Goal: Understand process/instructions

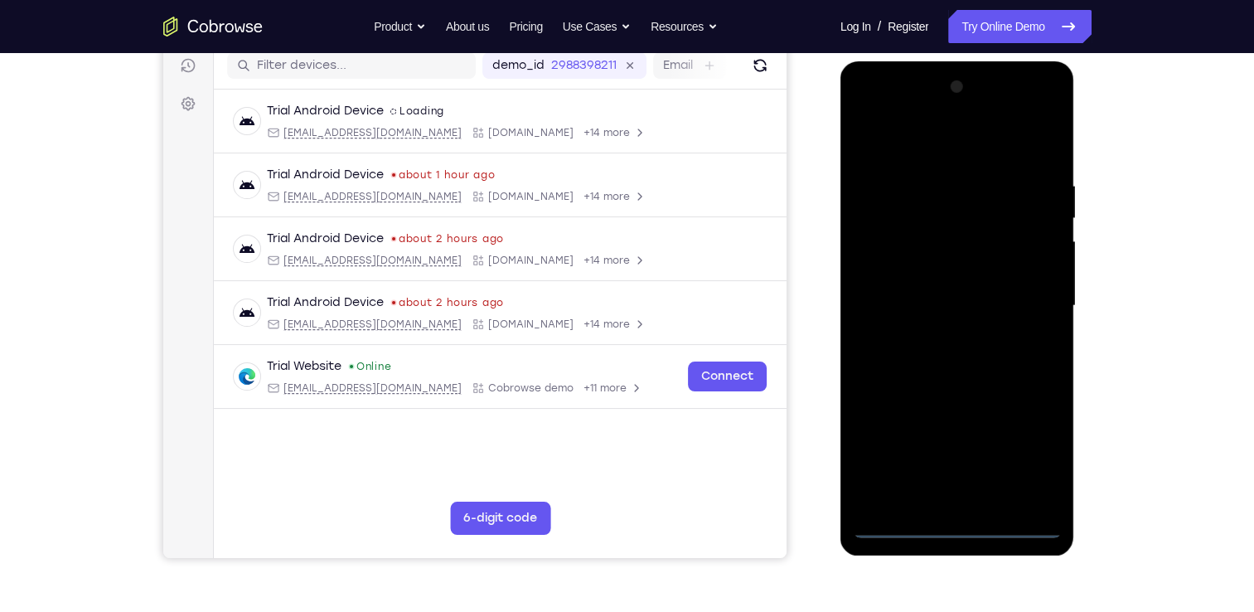
click at [965, 534] on div at bounding box center [957, 306] width 209 height 464
click at [1030, 448] on div at bounding box center [957, 306] width 209 height 464
click at [907, 148] on div at bounding box center [957, 306] width 209 height 464
click at [946, 213] on div at bounding box center [957, 306] width 209 height 464
click at [939, 161] on div at bounding box center [957, 306] width 209 height 464
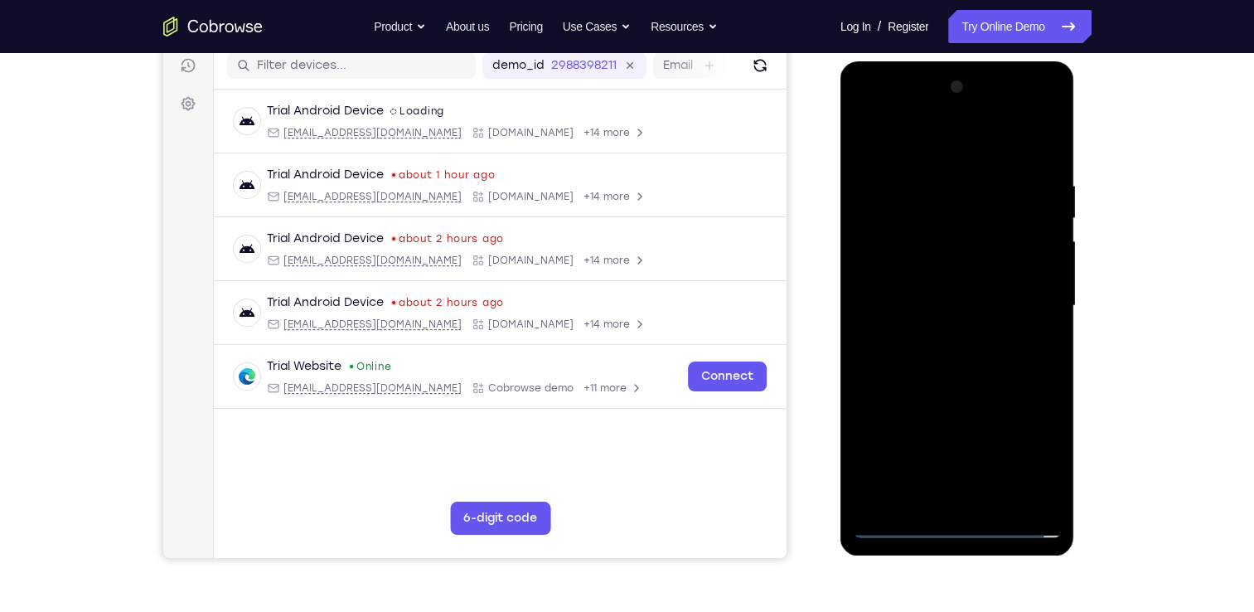
click at [947, 165] on div at bounding box center [957, 306] width 209 height 464
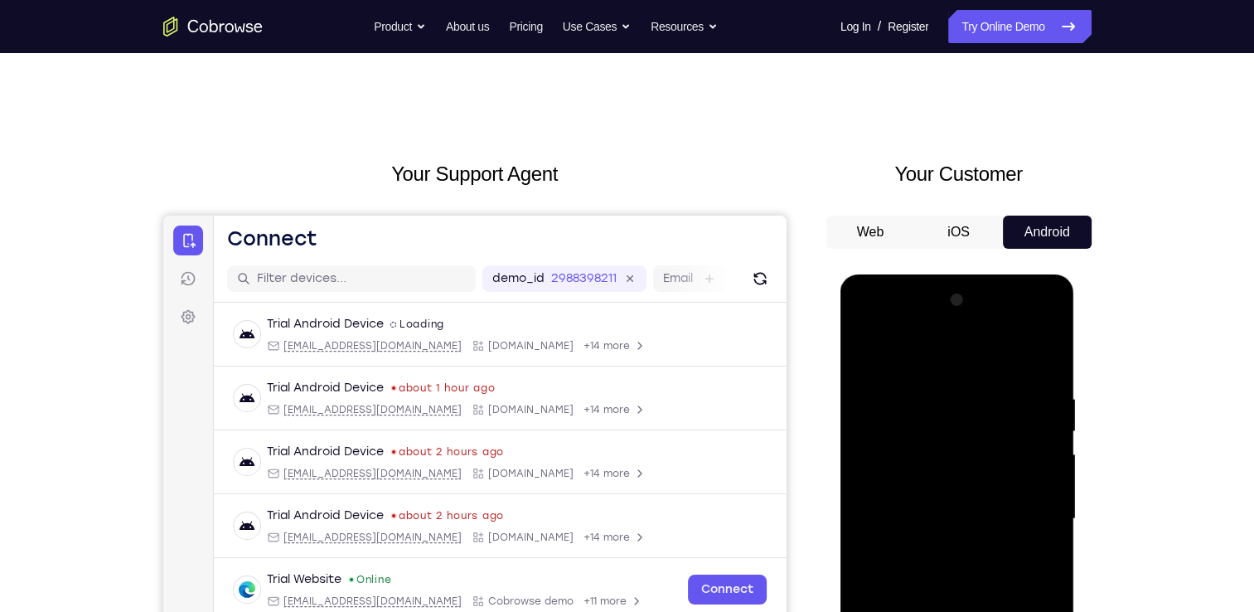
click at [980, 373] on div at bounding box center [957, 519] width 209 height 464
click at [985, 385] on div at bounding box center [957, 519] width 209 height 464
click at [963, 403] on div at bounding box center [957, 519] width 209 height 464
click at [915, 492] on div at bounding box center [957, 519] width 209 height 464
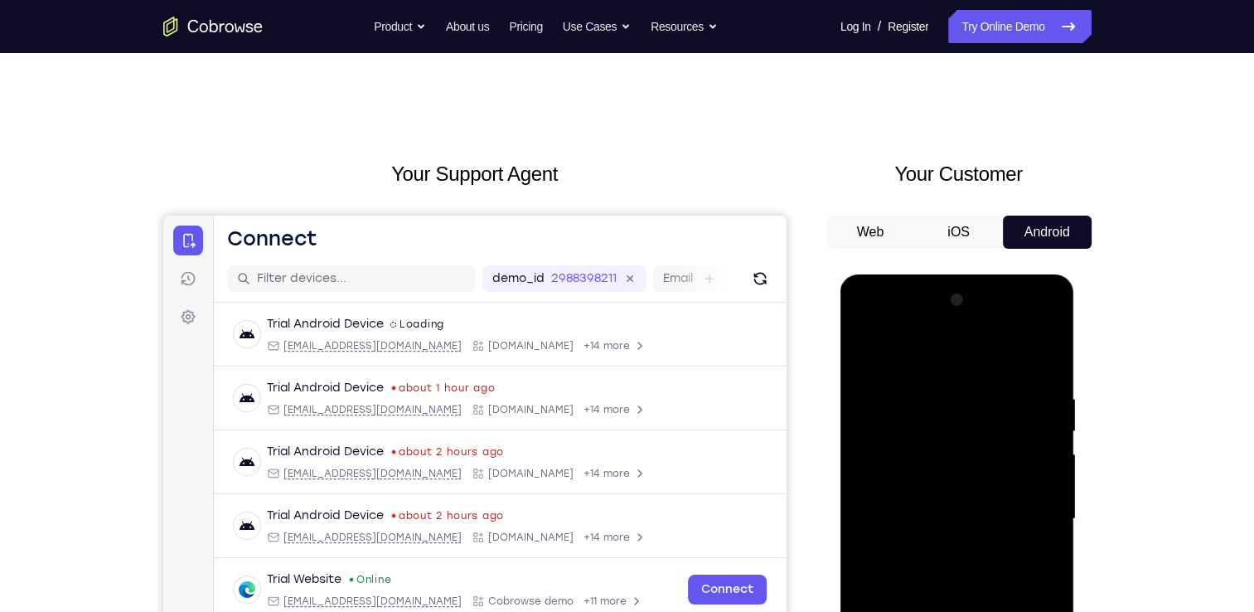
click at [903, 479] on div at bounding box center [957, 519] width 209 height 464
click at [895, 468] on div at bounding box center [957, 519] width 209 height 464
click at [990, 524] on span "Tap to Start" at bounding box center [957, 519] width 85 height 17
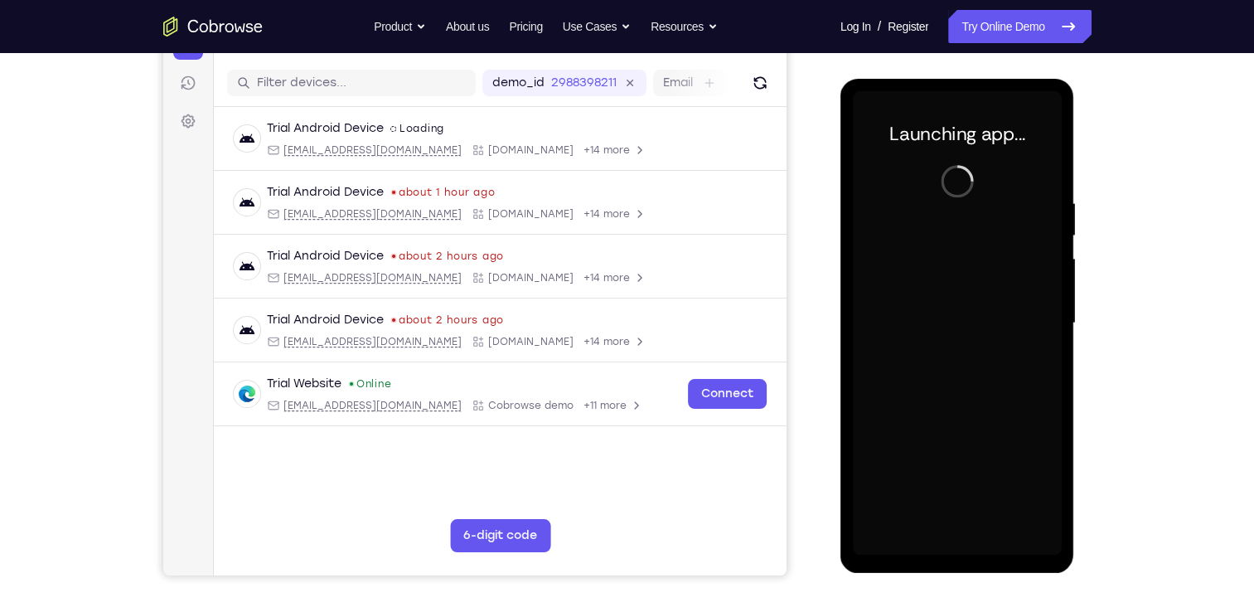
scroll to position [196, 0]
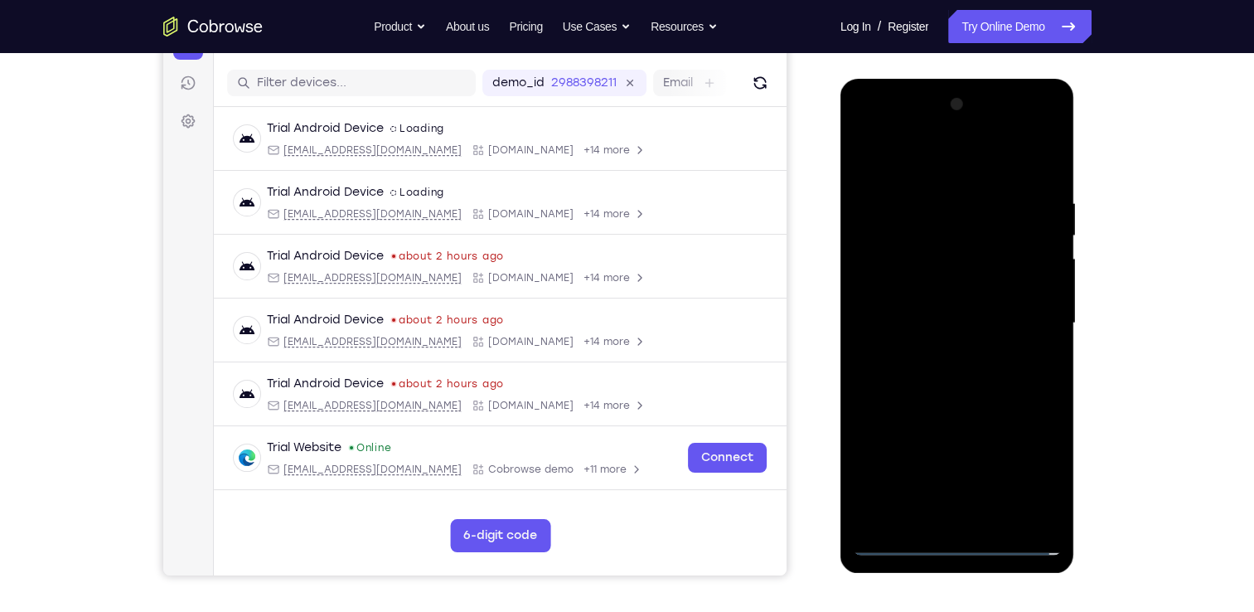
click at [963, 534] on div at bounding box center [957, 323] width 209 height 464
click at [958, 535] on div at bounding box center [957, 323] width 209 height 464
click at [957, 539] on div at bounding box center [957, 323] width 209 height 464
click at [1034, 469] on div at bounding box center [957, 323] width 209 height 464
click at [912, 162] on div at bounding box center [957, 323] width 209 height 464
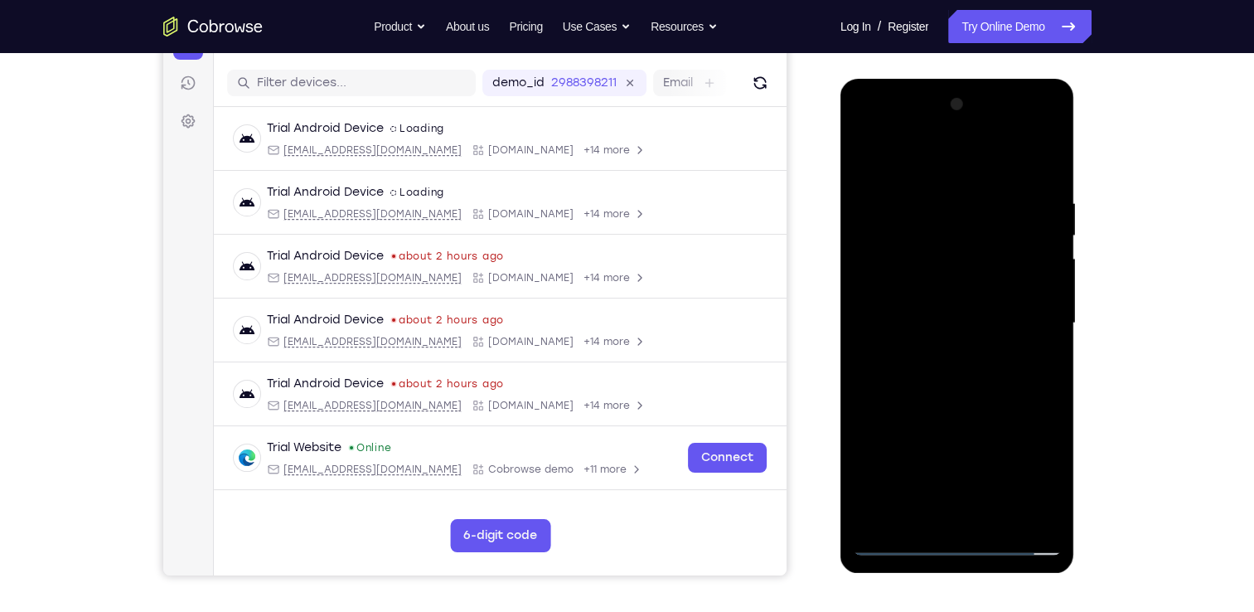
click at [912, 162] on div at bounding box center [957, 323] width 209 height 464
click at [1029, 333] on div at bounding box center [957, 323] width 209 height 464
click at [891, 545] on div at bounding box center [957, 323] width 209 height 464
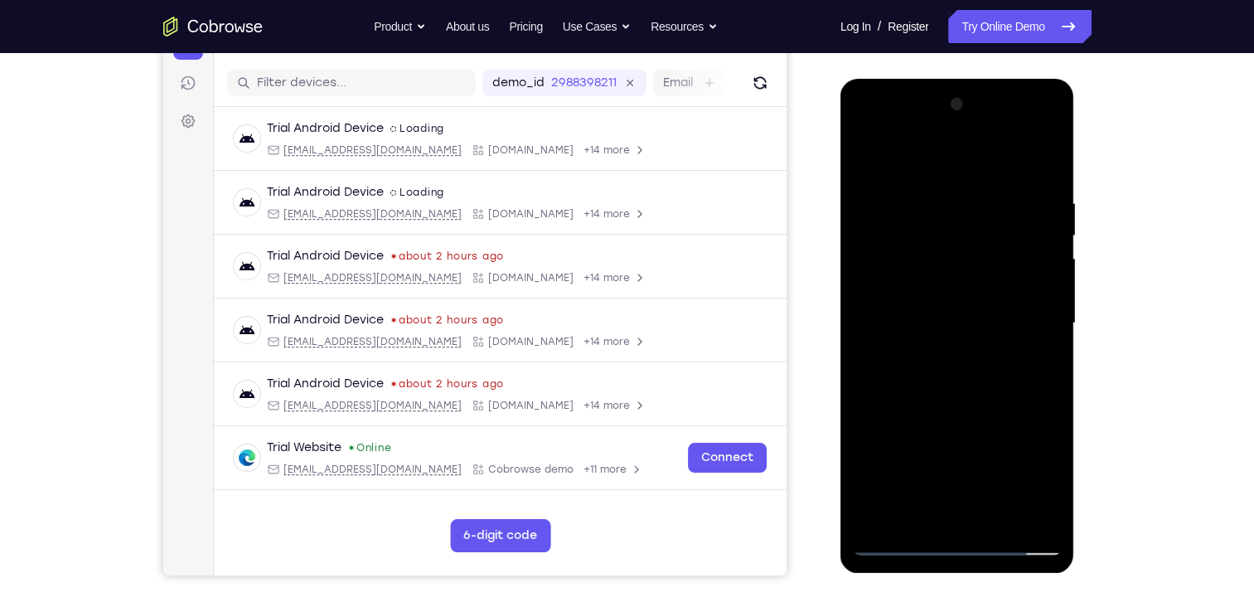
click at [1027, 476] on div at bounding box center [957, 323] width 209 height 464
click at [932, 247] on div at bounding box center [957, 323] width 209 height 464
click at [929, 240] on div at bounding box center [957, 323] width 209 height 464
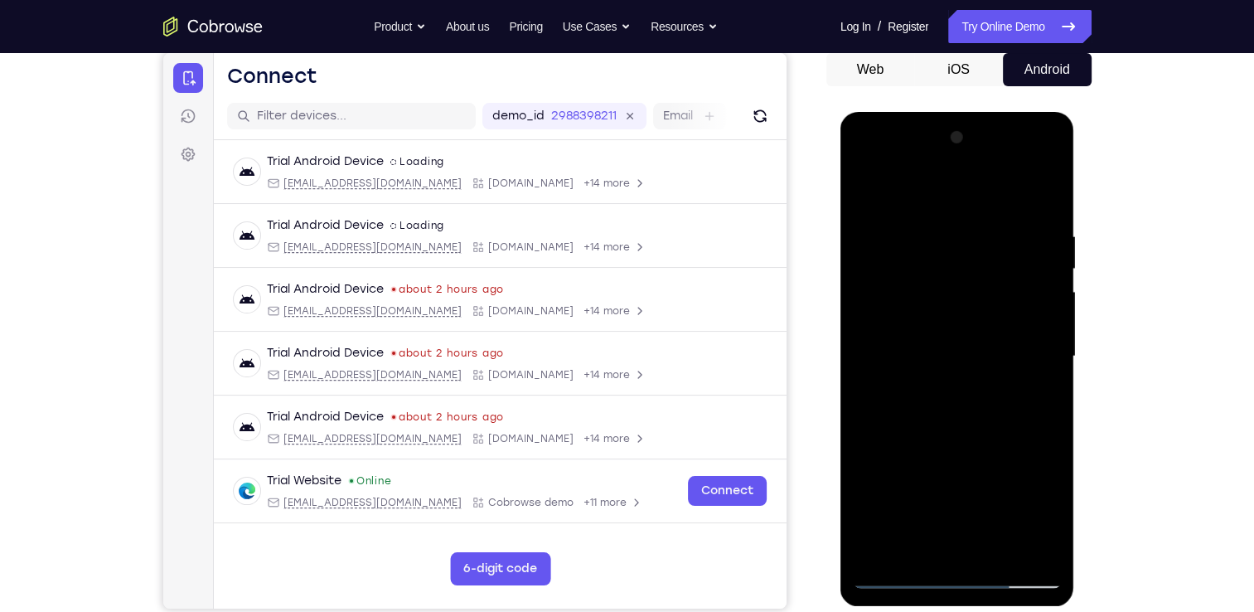
scroll to position [162, 0]
click at [909, 312] on div at bounding box center [957, 357] width 209 height 464
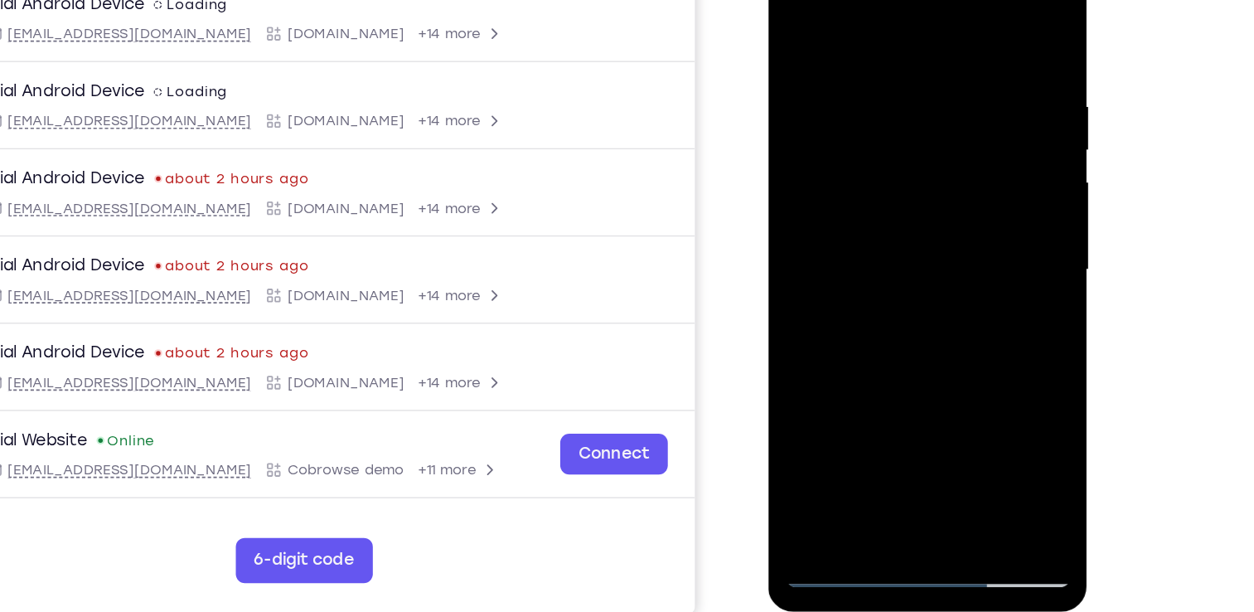
scroll to position [182, 0]
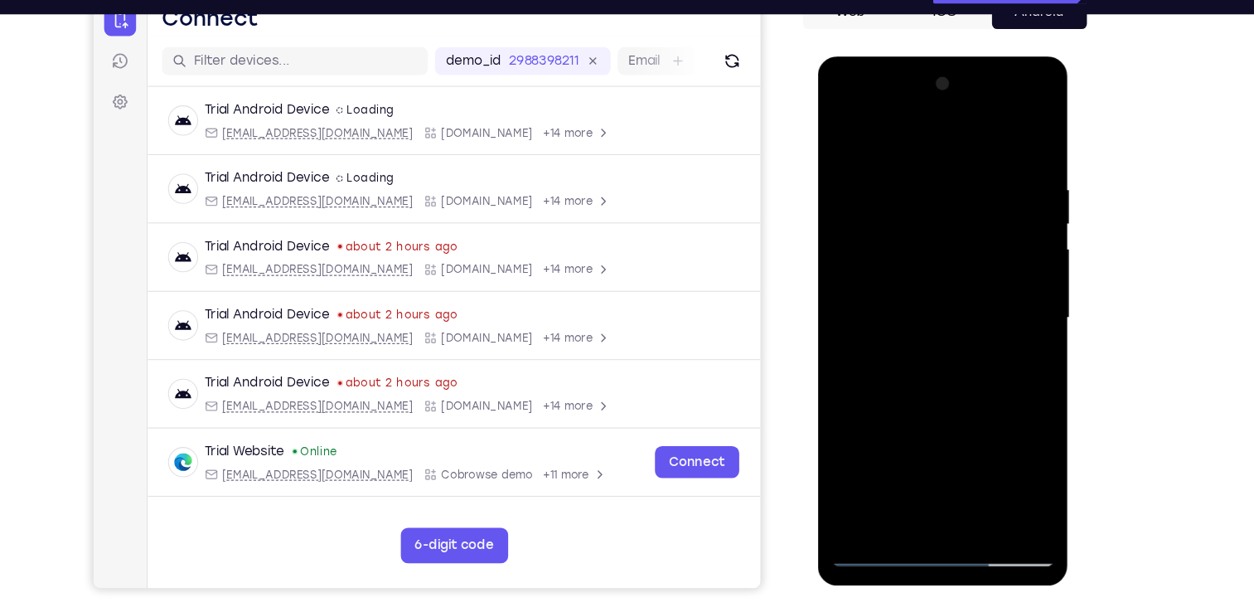
click at [895, 113] on div at bounding box center [934, 301] width 209 height 464
click at [903, 109] on div at bounding box center [934, 301] width 209 height 464
click at [935, 103] on div at bounding box center [934, 301] width 209 height 464
click at [902, 271] on div at bounding box center [934, 301] width 209 height 464
drag, startPoint x: 928, startPoint y: 327, endPoint x: 943, endPoint y: 74, distance: 253.3
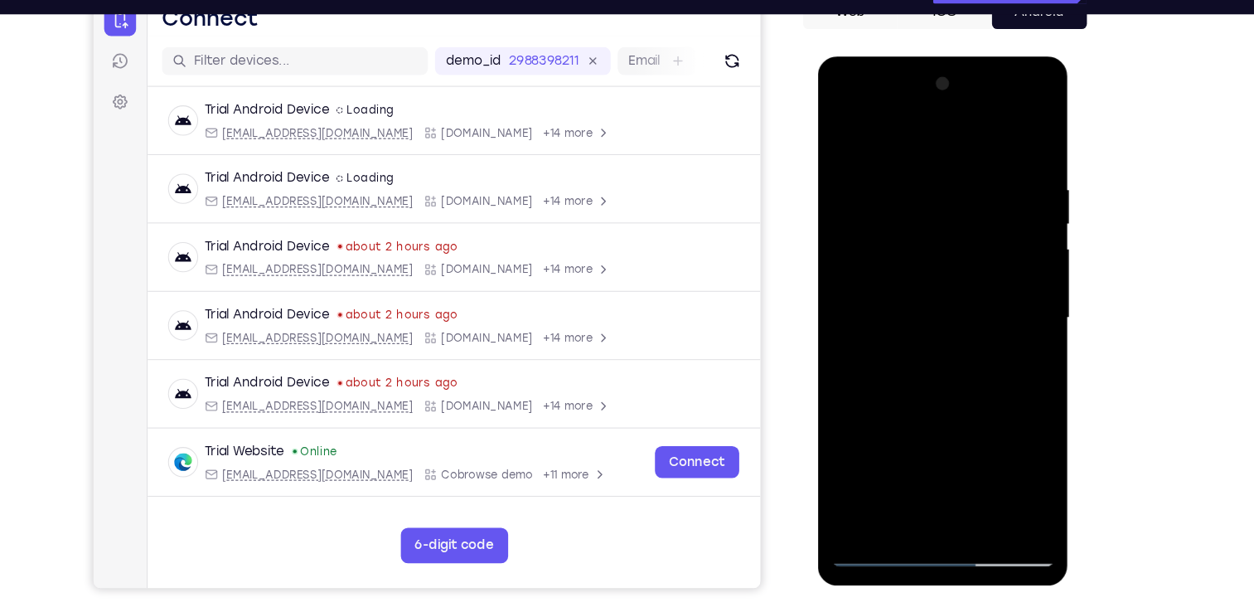
click at [943, 74] on div at bounding box center [934, 301] width 209 height 464
drag, startPoint x: 923, startPoint y: 356, endPoint x: 928, endPoint y: 80, distance: 276.1
click at [928, 80] on div at bounding box center [934, 301] width 209 height 464
drag, startPoint x: 1019, startPoint y: 139, endPoint x: 1008, endPoint y: 234, distance: 95.1
click at [1008, 234] on div at bounding box center [934, 301] width 209 height 464
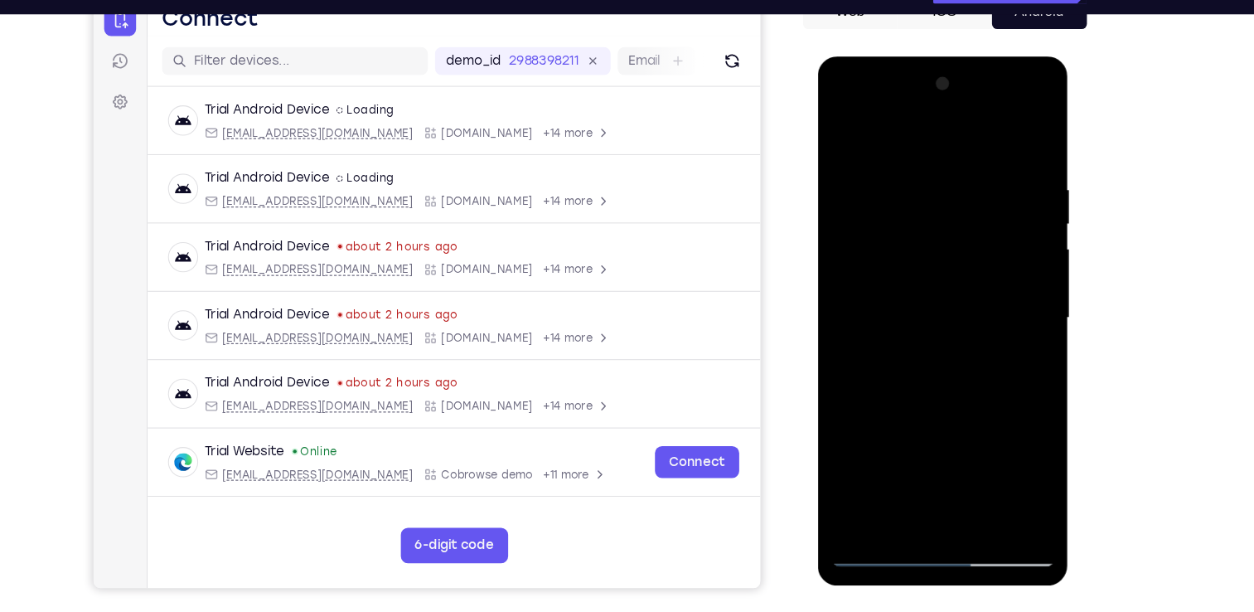
drag, startPoint x: 1008, startPoint y: 234, endPoint x: 1006, endPoint y: 407, distance: 173.2
click at [1006, 407] on div at bounding box center [934, 301] width 209 height 464
drag, startPoint x: 986, startPoint y: 274, endPoint x: 974, endPoint y: 442, distance: 167.9
click at [974, 442] on div at bounding box center [934, 301] width 209 height 464
drag, startPoint x: 1018, startPoint y: 150, endPoint x: 1052, endPoint y: 400, distance: 252.6
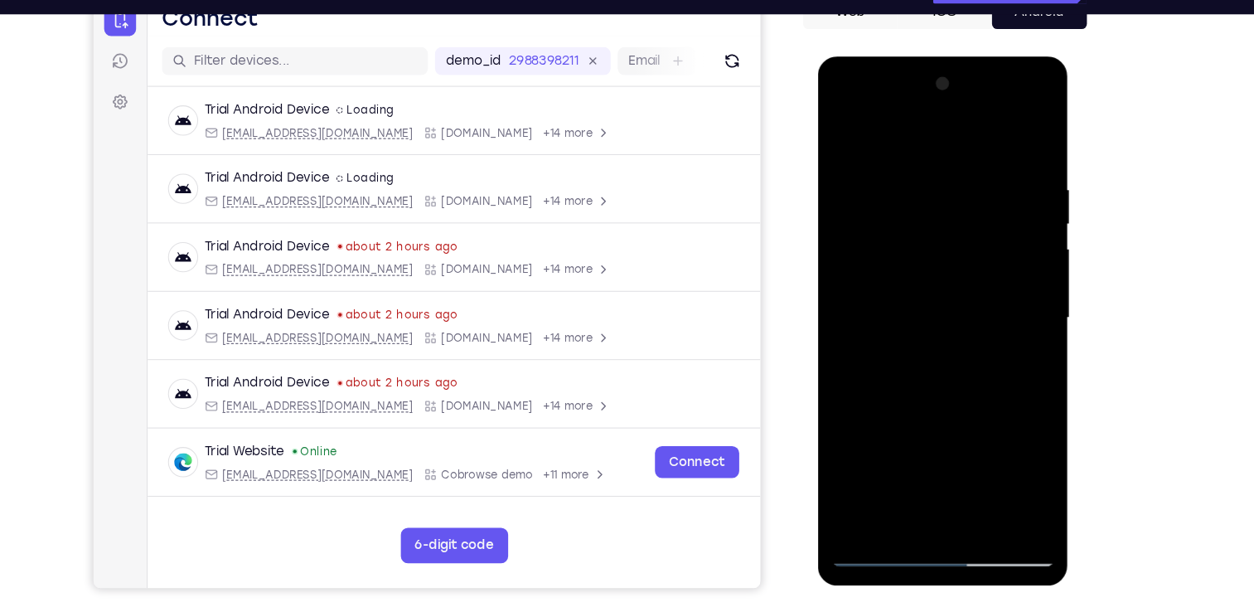
click at [1052, 400] on div at bounding box center [935, 304] width 236 height 497
drag, startPoint x: 982, startPoint y: 168, endPoint x: 984, endPoint y: 417, distance: 248.7
click at [984, 417] on div at bounding box center [934, 301] width 209 height 464
click at [1015, 147] on div at bounding box center [934, 301] width 209 height 464
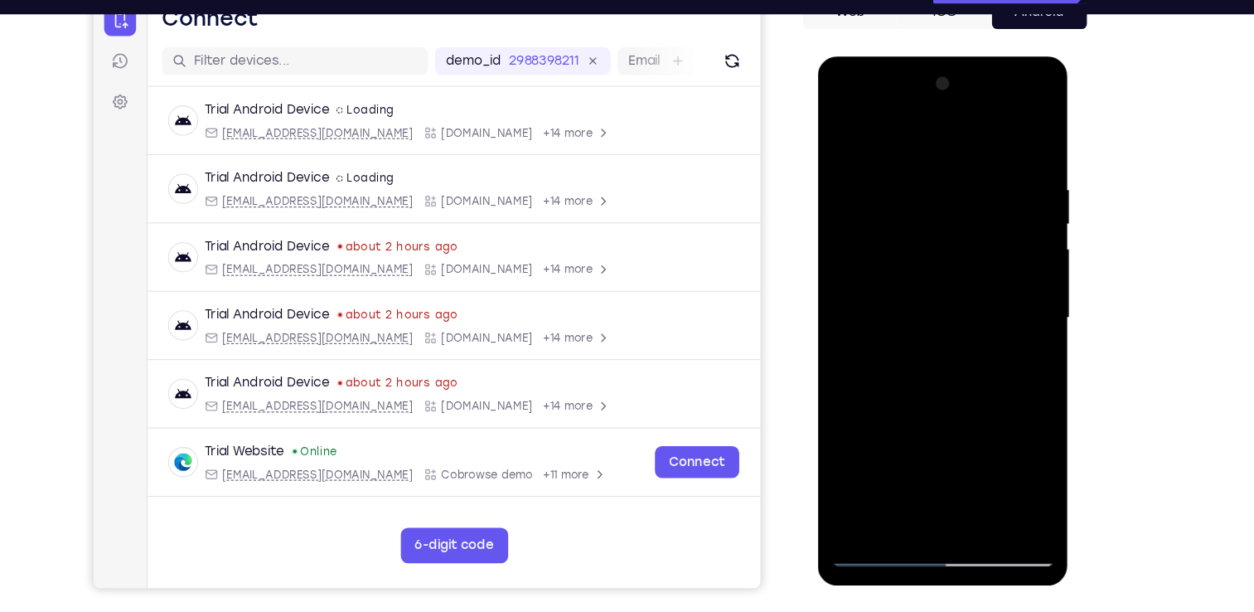
click at [928, 523] on div at bounding box center [934, 301] width 209 height 464
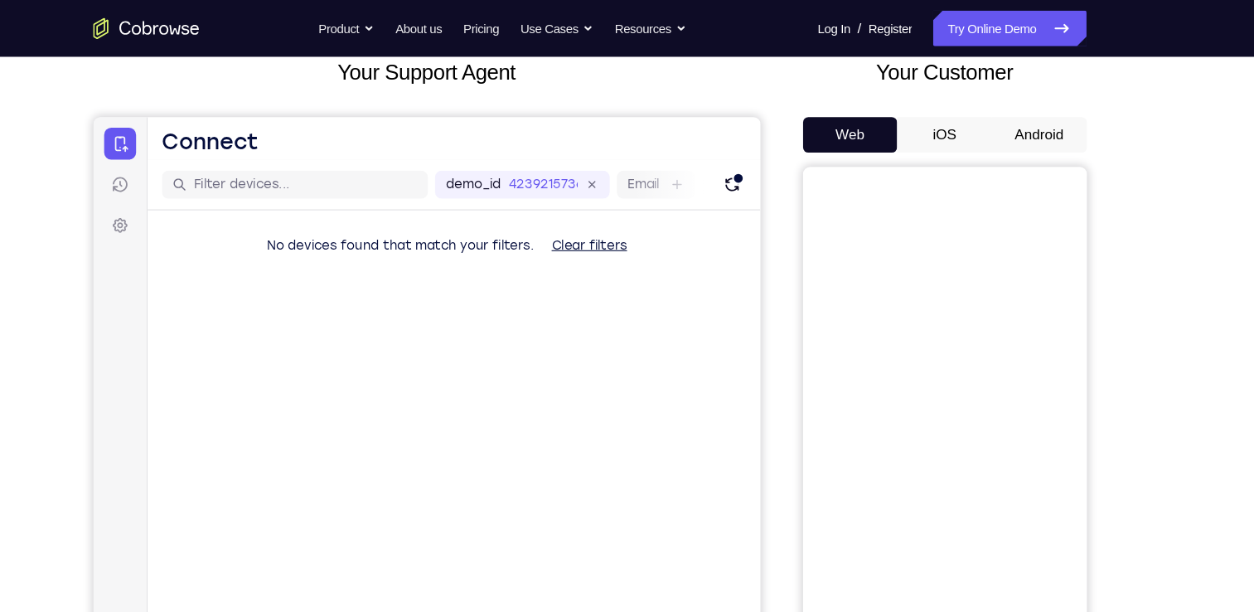
scroll to position [101, 0]
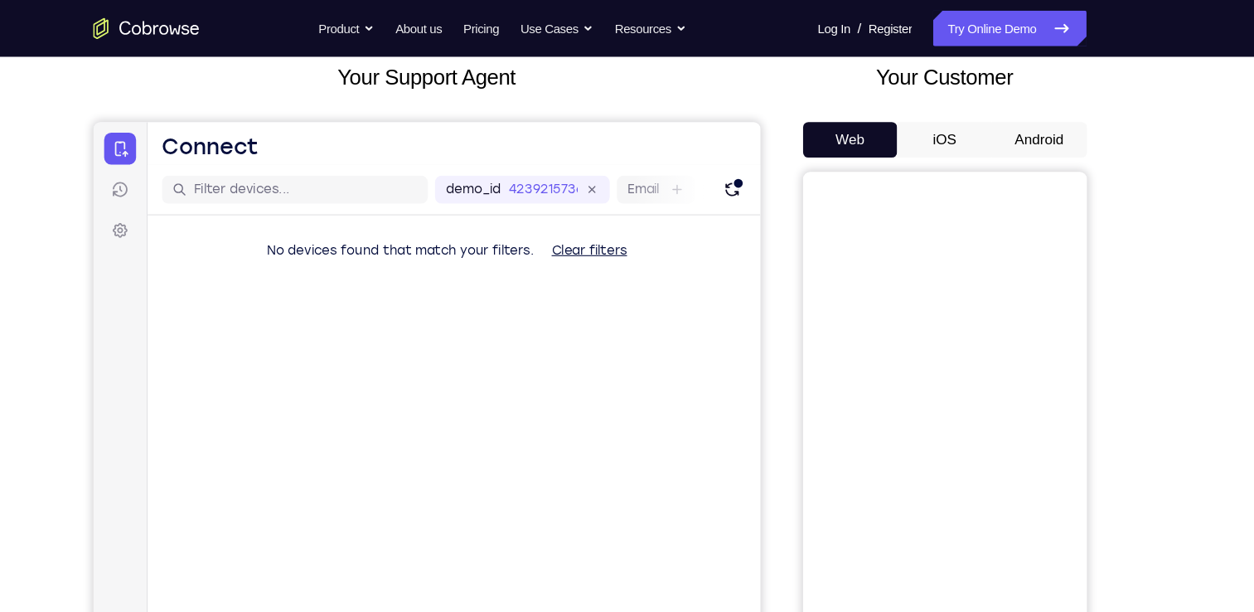
click at [1029, 120] on button "Android" at bounding box center [1047, 130] width 89 height 33
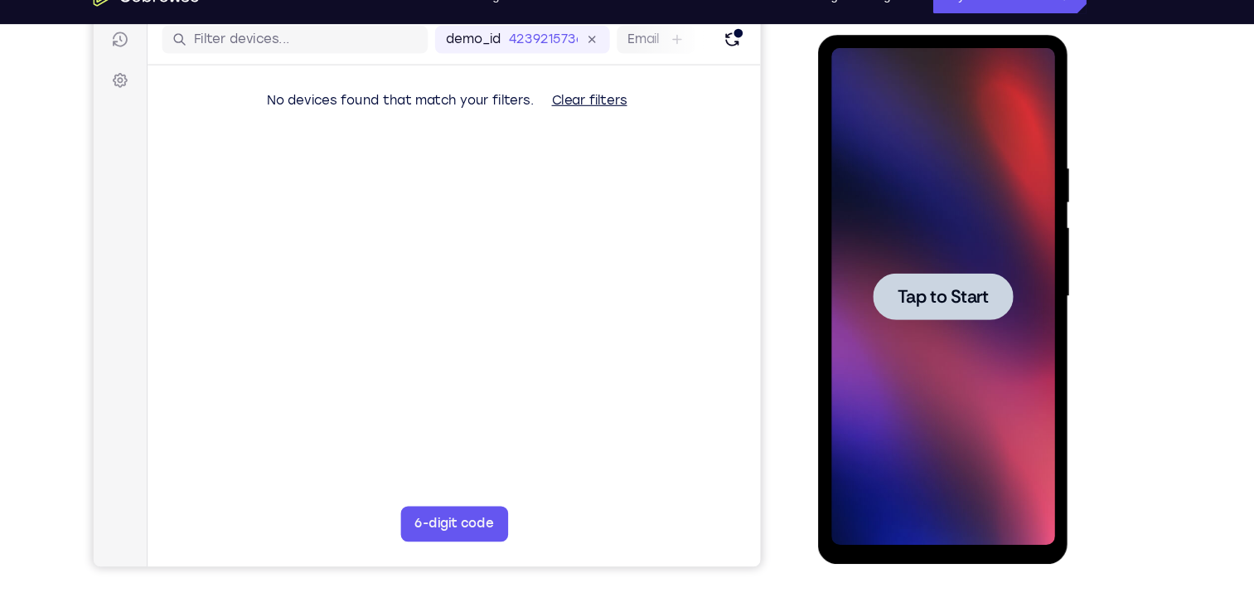
scroll to position [211, 0]
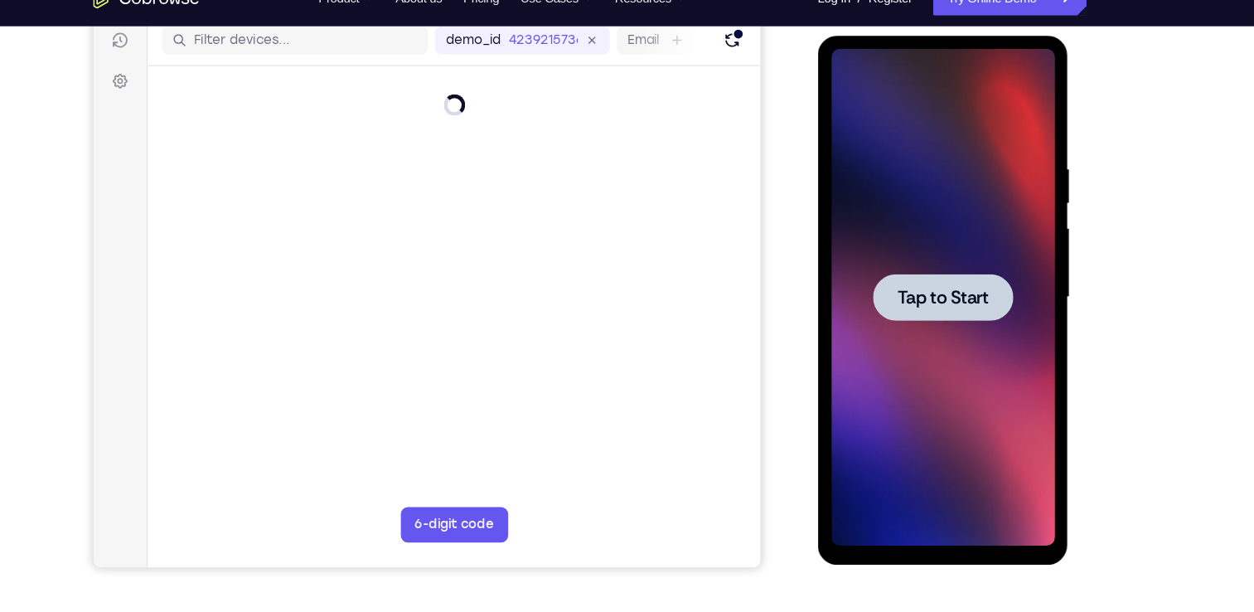
click at [904, 264] on div at bounding box center [934, 280] width 131 height 44
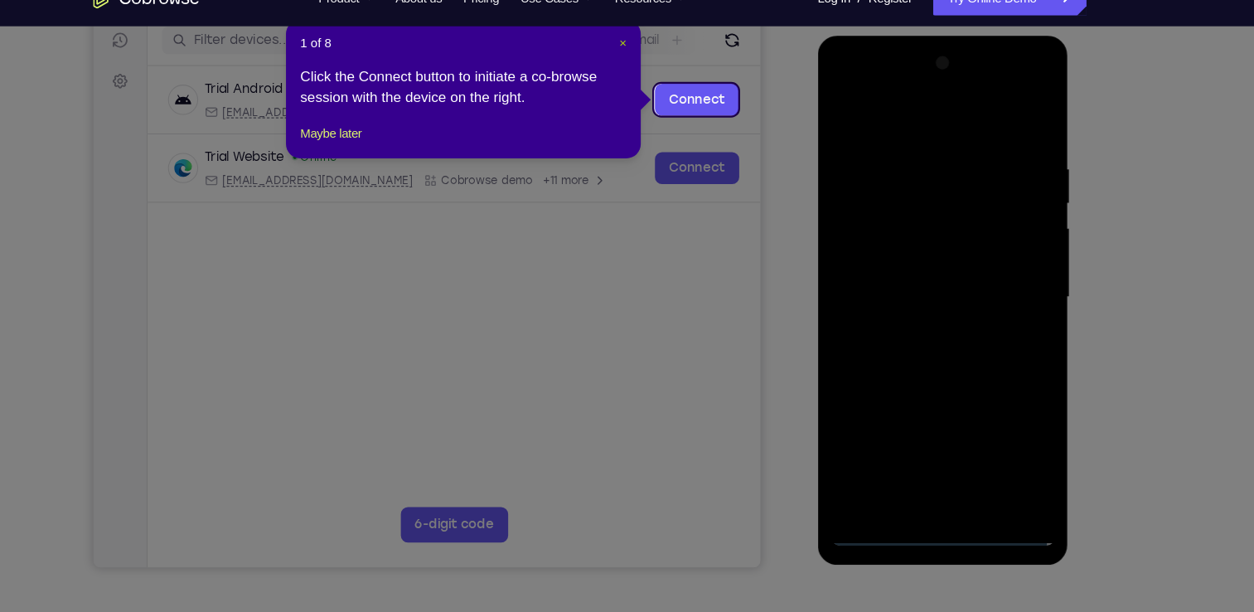
click at [656, 65] on span "×" at bounding box center [658, 68] width 7 height 13
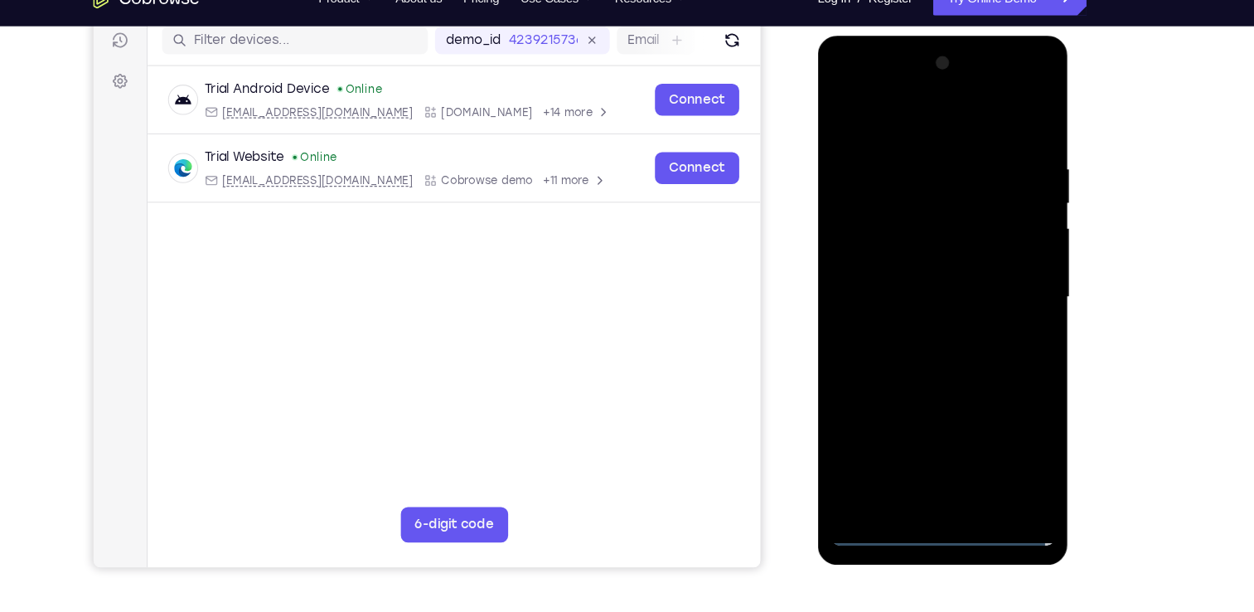
click at [939, 497] on div at bounding box center [934, 280] width 209 height 464
click at [1007, 429] on div at bounding box center [934, 280] width 209 height 464
click at [906, 124] on div at bounding box center [934, 280] width 209 height 464
click at [930, 185] on div at bounding box center [934, 280] width 209 height 464
click at [890, 85] on div at bounding box center [934, 280] width 209 height 464
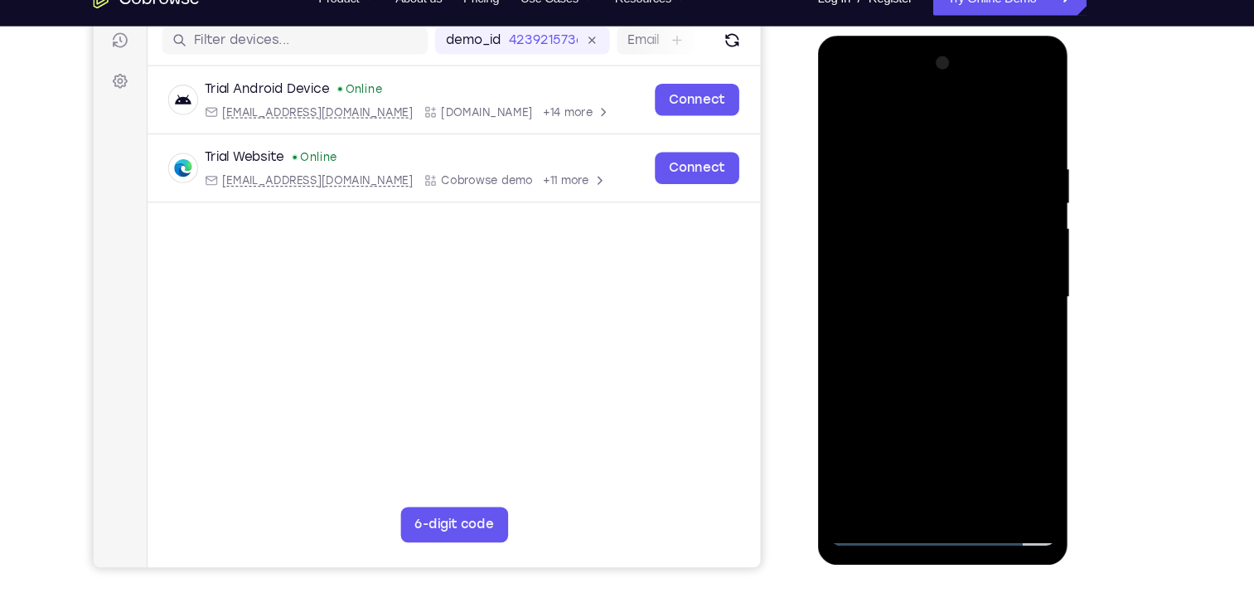
click at [843, 348] on div at bounding box center [934, 280] width 209 height 464
click at [908, 348] on div at bounding box center [934, 280] width 209 height 464
drag, startPoint x: 938, startPoint y: 276, endPoint x: 933, endPoint y: 41, distance: 235.5
click at [933, 41] on div at bounding box center [934, 283] width 235 height 494
drag, startPoint x: 911, startPoint y: 284, endPoint x: 893, endPoint y: 151, distance: 134.7
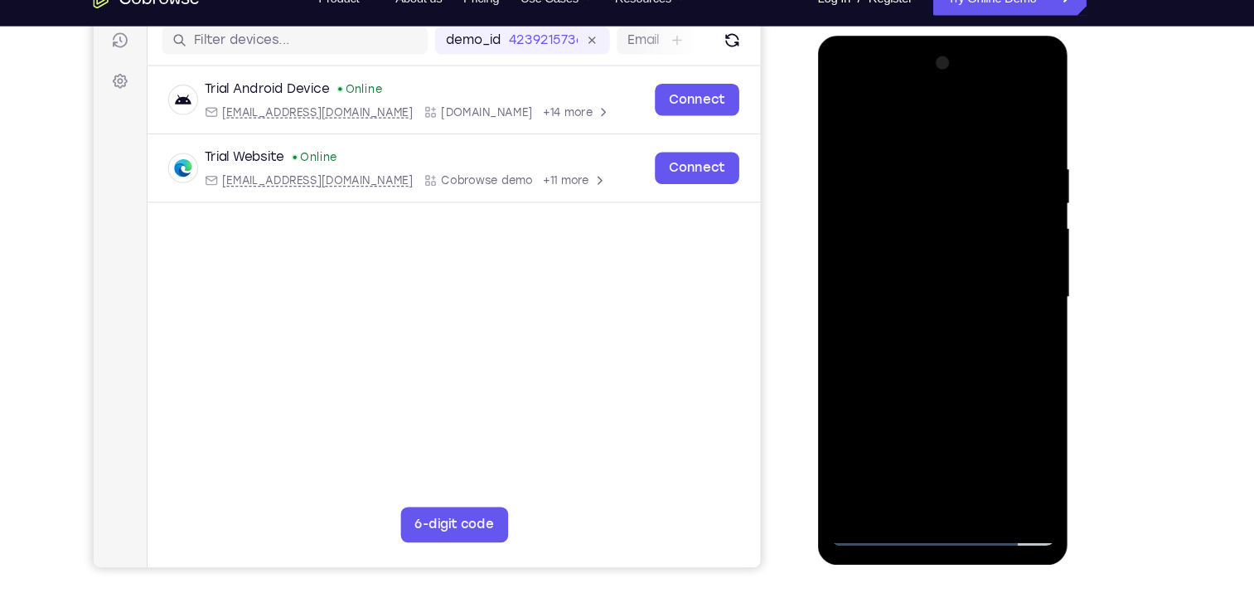
click at [893, 151] on div at bounding box center [934, 280] width 209 height 464
click at [878, 168] on div at bounding box center [934, 280] width 209 height 464
drag, startPoint x: 936, startPoint y: 352, endPoint x: 925, endPoint y: 130, distance: 222.4
click at [925, 130] on div at bounding box center [934, 280] width 209 height 464
drag, startPoint x: 918, startPoint y: 254, endPoint x: 910, endPoint y: 13, distance: 241.4
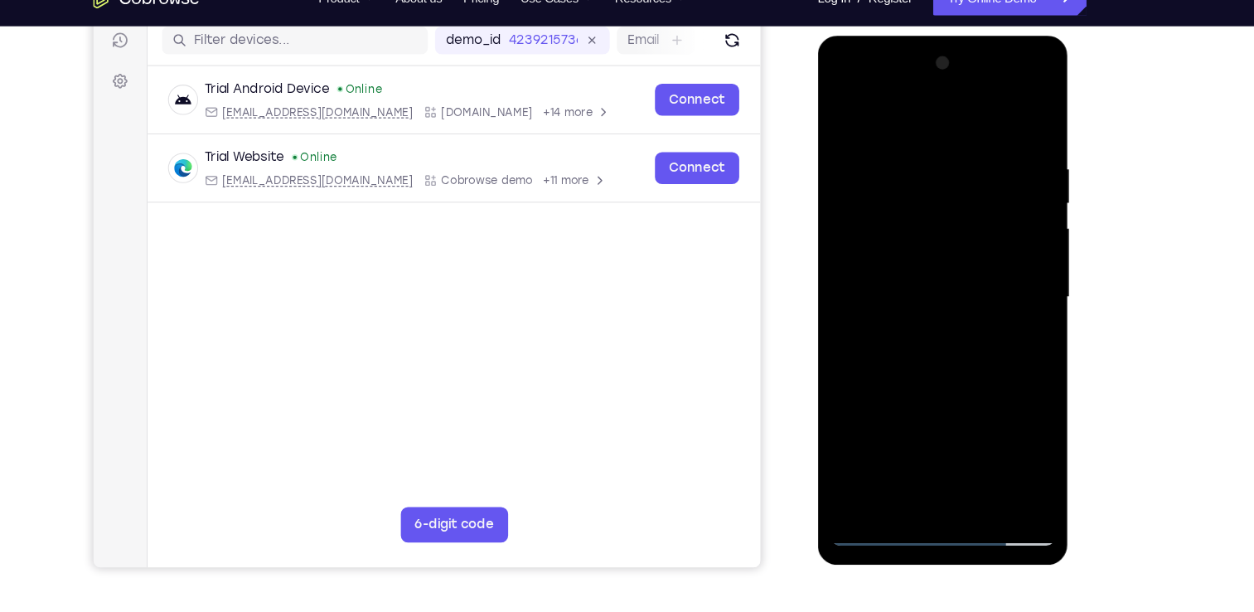
click at [910, 36] on html "Online web based iOS Simulators and Android Emulators. Run iPhone, iPad, Mobile…" at bounding box center [935, 284] width 236 height 497
click at [940, 507] on div at bounding box center [934, 280] width 209 height 464
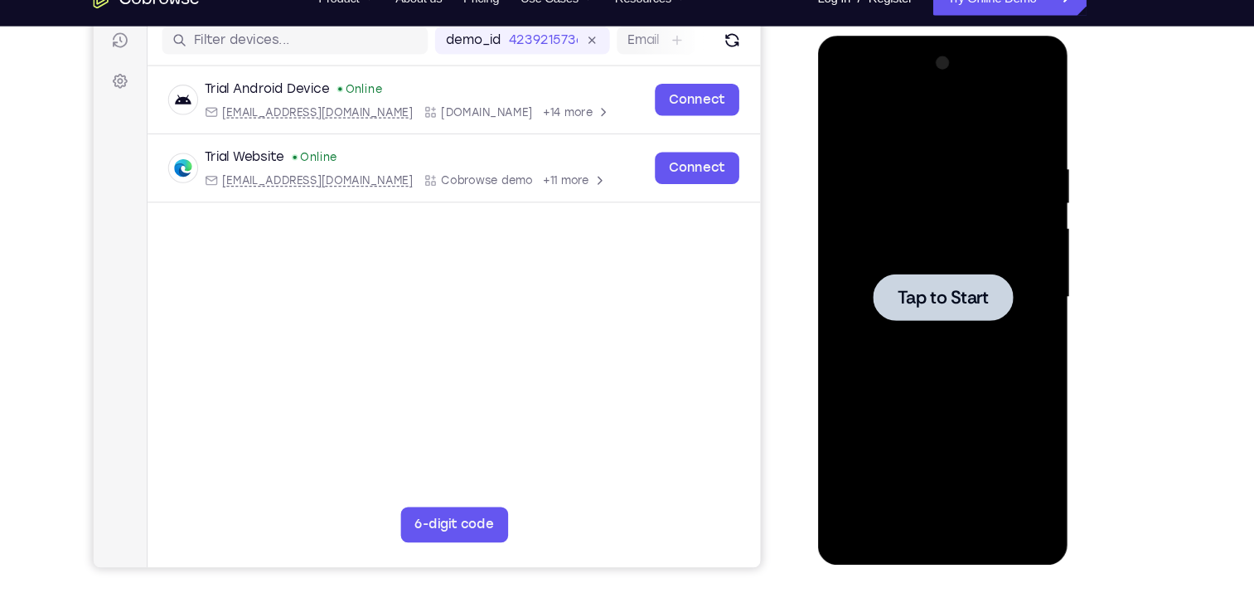
click at [935, 272] on span "Tap to Start" at bounding box center [934, 280] width 85 height 17
